Goal: Task Accomplishment & Management: Manage account settings

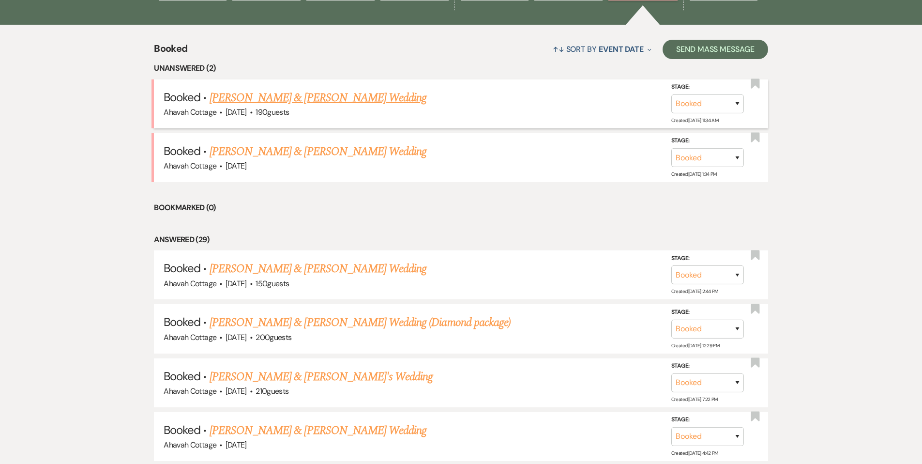
scroll to position [372, 0]
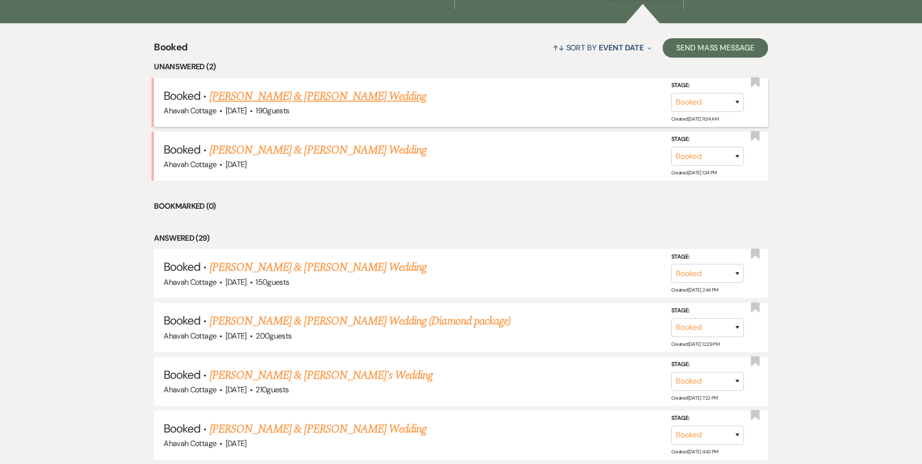
click at [270, 96] on link "[PERSON_NAME] & [PERSON_NAME] Wedding" at bounding box center [318, 96] width 217 height 17
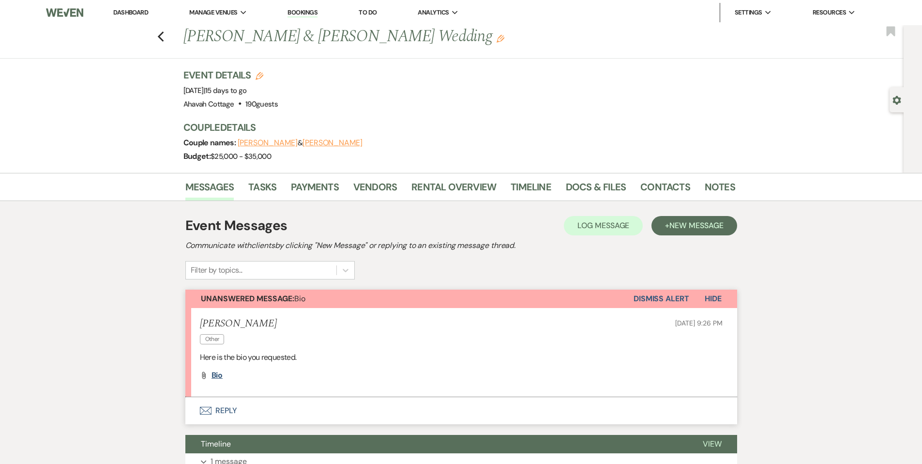
click at [214, 375] on span "Bio" at bounding box center [217, 375] width 12 height 10
click at [215, 410] on button "Envelope Reply" at bounding box center [461, 410] width 552 height 27
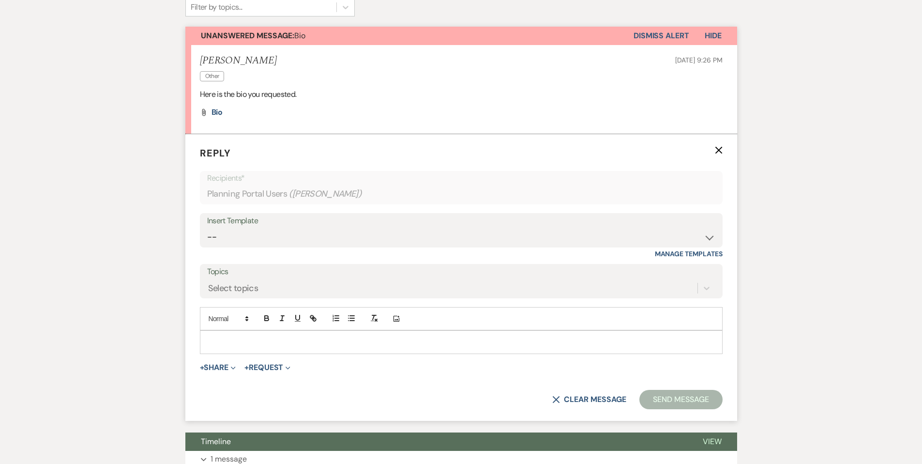
scroll to position [265, 0]
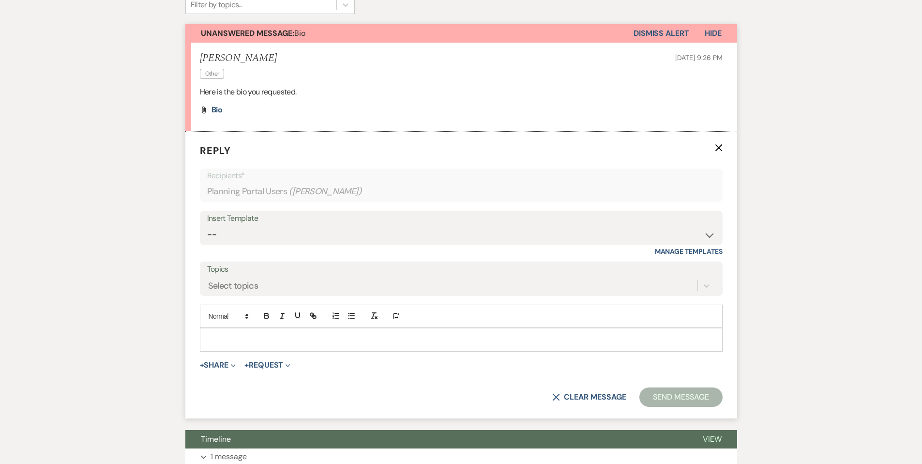
click at [217, 332] on div at bounding box center [461, 339] width 522 height 22
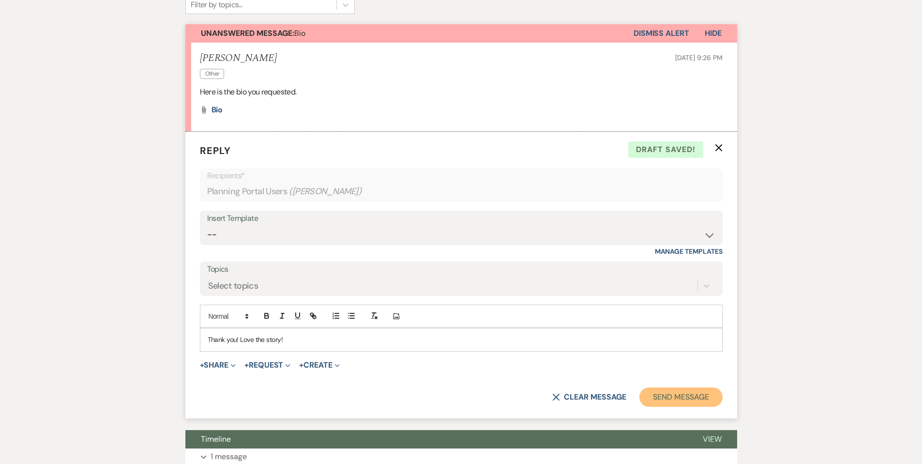
click at [652, 400] on button "Send Message" at bounding box center [680, 396] width 83 height 19
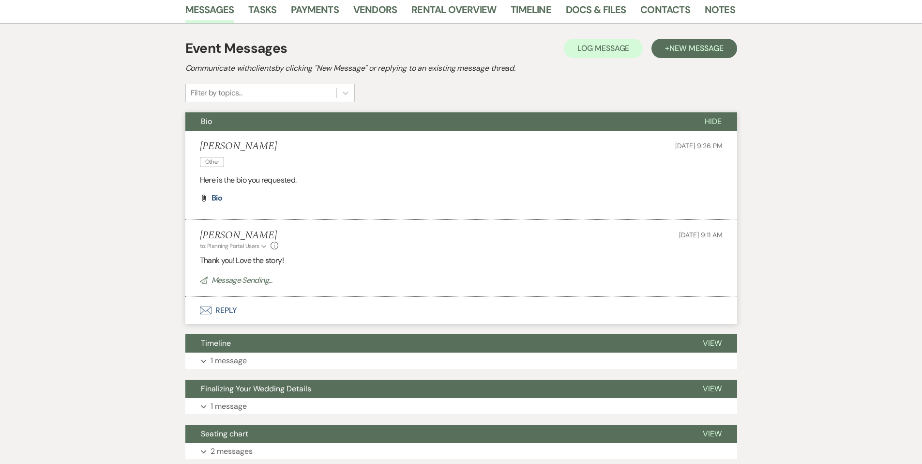
scroll to position [0, 0]
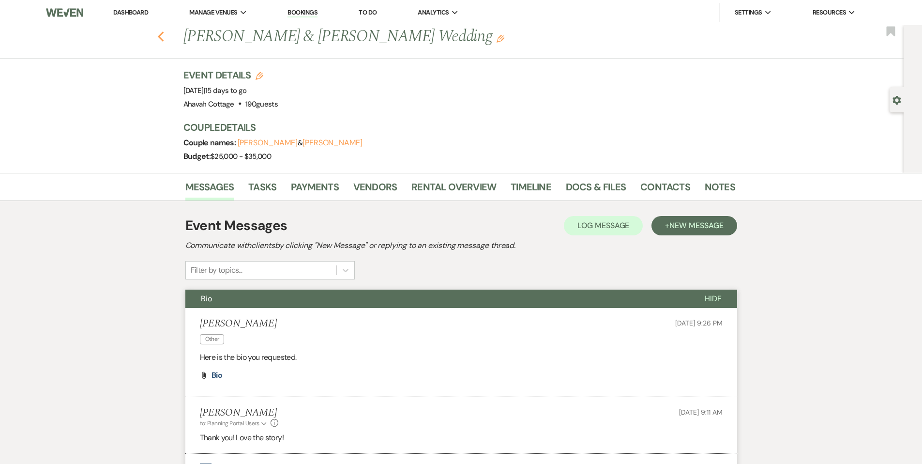
click at [164, 38] on use "button" at bounding box center [160, 36] width 6 height 11
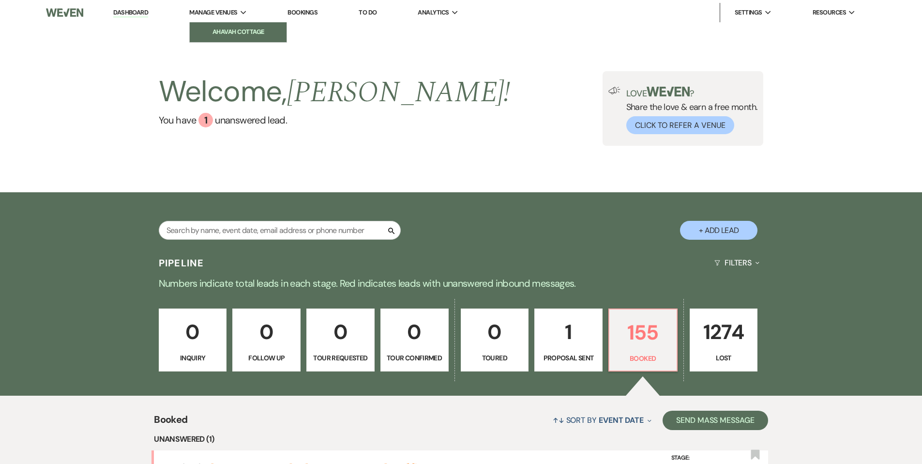
click at [218, 33] on li "Ahavah Cottage" at bounding box center [238, 32] width 87 height 10
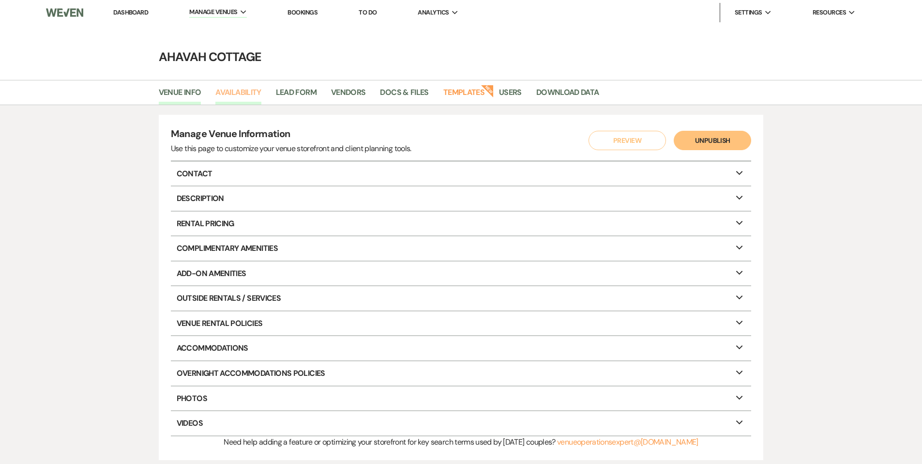
click at [225, 90] on link "Availability" at bounding box center [237, 95] width 45 height 18
select select "3"
select select "2026"
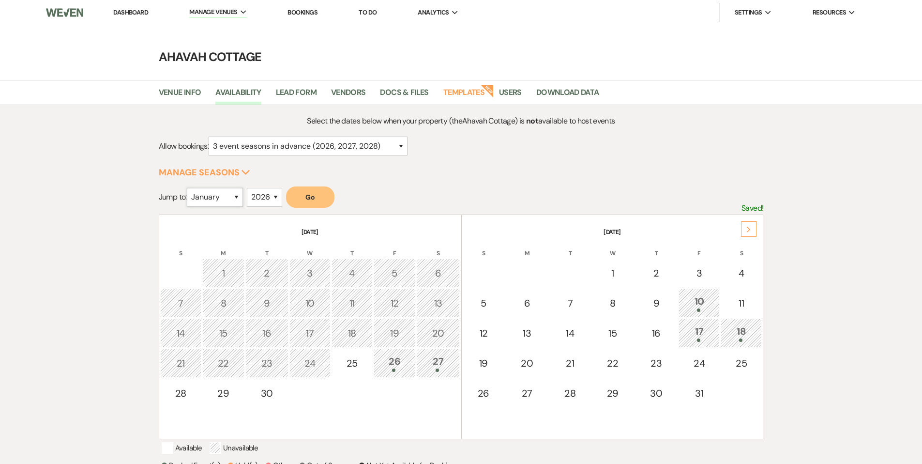
click at [236, 195] on select "January February March April May June July August September October November De…" at bounding box center [215, 197] width 56 height 19
select select "9"
click at [189, 188] on select "January February March April May June July August September October November De…" at bounding box center [215, 197] width 56 height 19
click at [307, 198] on button "Go" at bounding box center [310, 196] width 48 height 21
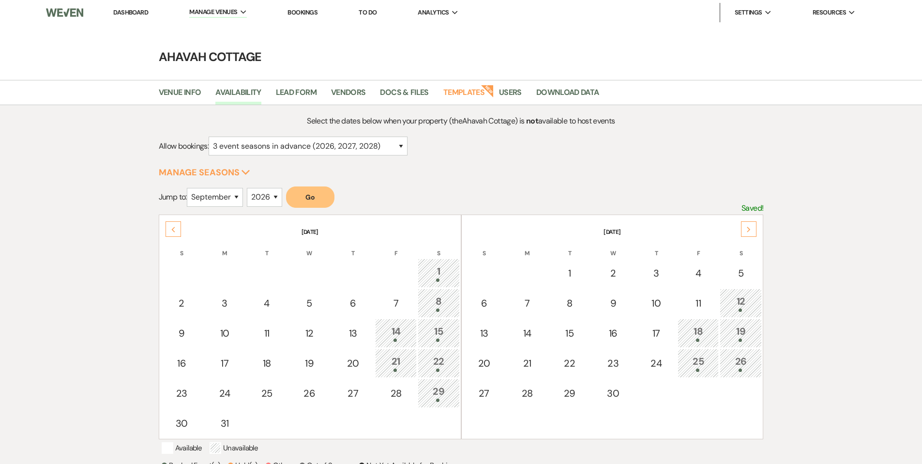
scroll to position [2, 0]
